Goal: Information Seeking & Learning: Learn about a topic

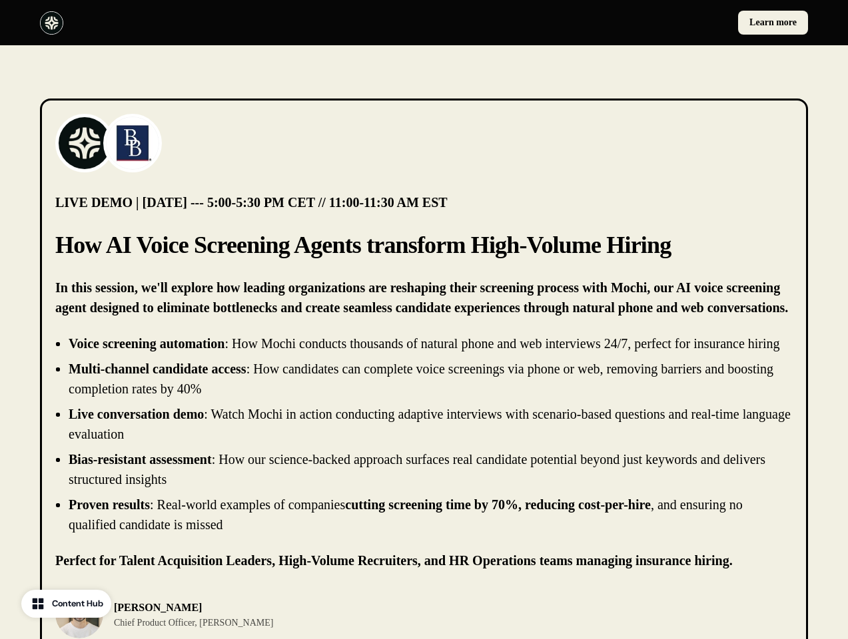
click at [424, 23] on div "Learn more" at bounding box center [424, 22] width 848 height 45
click at [229, 23] on div at bounding box center [229, 22] width 379 height 23
click at [619, 23] on div "Learn more" at bounding box center [619, 23] width 379 height 24
click at [85, 143] on img at bounding box center [84, 143] width 53 height 53
click at [133, 143] on img at bounding box center [132, 143] width 53 height 53
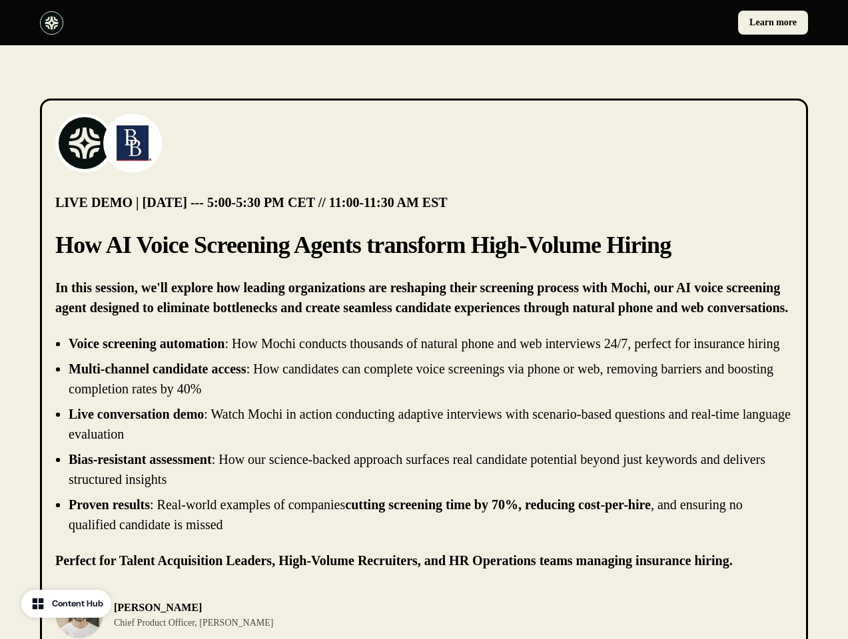
click at [424, 444] on li "Live conversation demo : Watch Mochi in action conducting adaptive interviews w…" at bounding box center [431, 424] width 724 height 40
click at [424, 625] on div "[PERSON_NAME] Chief Product Officer, [PERSON_NAME]" at bounding box center [423, 615] width 737 height 48
click at [236, 625] on div "[PERSON_NAME] Chief Product Officer, [PERSON_NAME]" at bounding box center [235, 615] width 361 height 48
click at [79, 625] on img at bounding box center [79, 615] width 48 height 48
click at [172, 616] on p "[PERSON_NAME]" at bounding box center [193, 608] width 159 height 16
